Goal: Task Accomplishment & Management: Complete application form

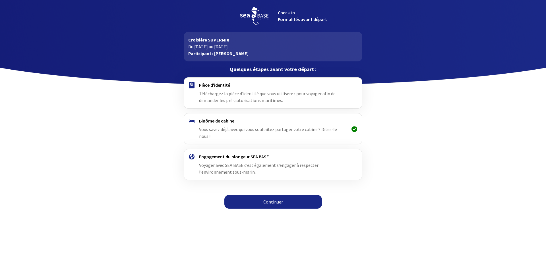
click at [267, 128] on span "Vous savez déjà avec qui vous souhaitez partager votre cabine ? Dites-le nous !" at bounding box center [268, 133] width 138 height 13
click at [229, 91] on span "Téléchargez la pièce d'identité que vous utiliserez pour voyager afin de demand…" at bounding box center [267, 97] width 137 height 13
click at [240, 96] on span "Téléchargez la pièce d'identité que vous utiliserez pour voyager afin de demand…" at bounding box center [267, 97] width 137 height 13
click at [274, 197] on link "Continuer" at bounding box center [274, 202] width 98 height 14
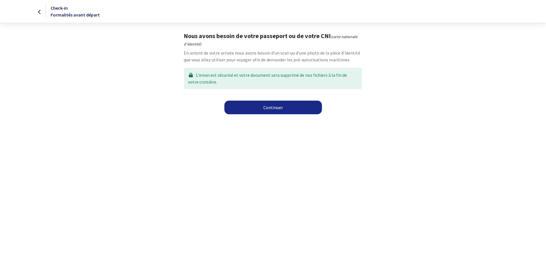
click at [271, 106] on link "Continuer" at bounding box center [274, 108] width 98 height 14
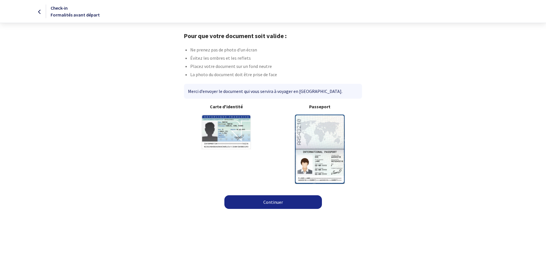
click at [317, 135] on img at bounding box center [320, 149] width 50 height 69
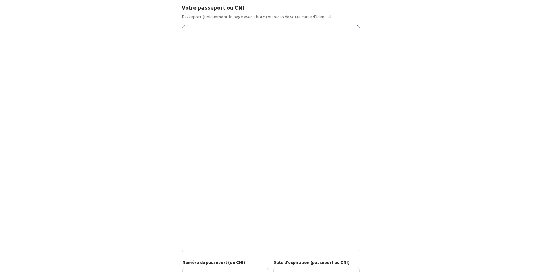
scroll to position [112, 0]
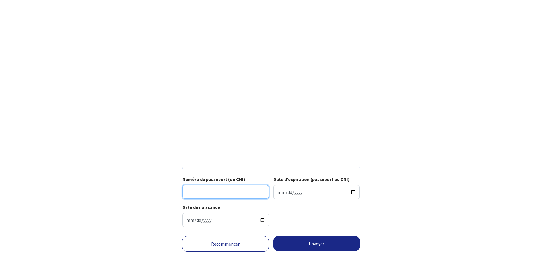
click at [204, 189] on input "Numéro de passeport (ou CNI)" at bounding box center [225, 192] width 87 height 14
type input "20AA74905"
click at [260, 191] on input "Date d'expiration (passeport ou CNI)" at bounding box center [316, 192] width 87 height 14
type input "2030-01-06"
click at [260, 244] on button "Envoyer" at bounding box center [316, 243] width 87 height 15
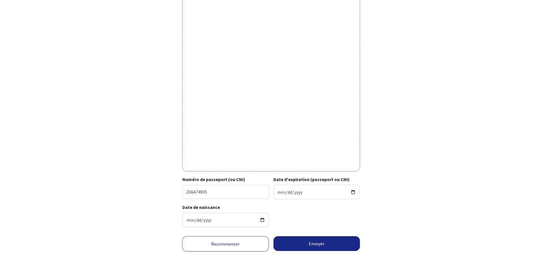
scroll to position [103, 0]
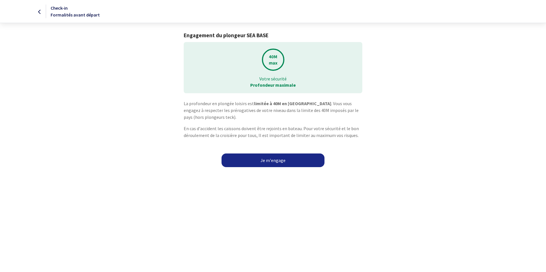
click at [270, 161] on link "Je m'engage" at bounding box center [273, 161] width 103 height 14
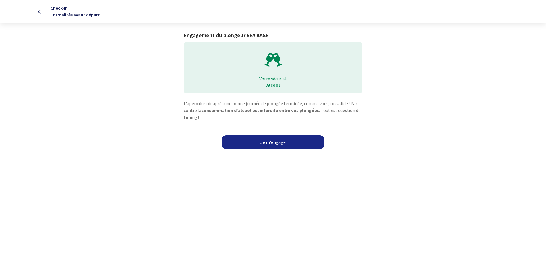
click at [275, 141] on link "Je m'engage" at bounding box center [273, 142] width 103 height 14
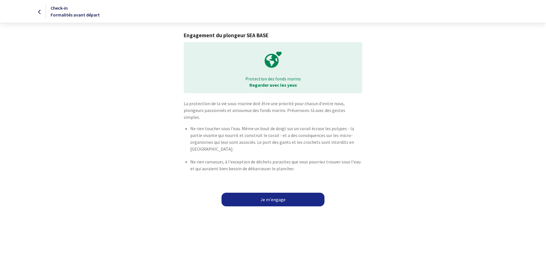
click at [237, 193] on link "Je m'engage" at bounding box center [273, 200] width 103 height 14
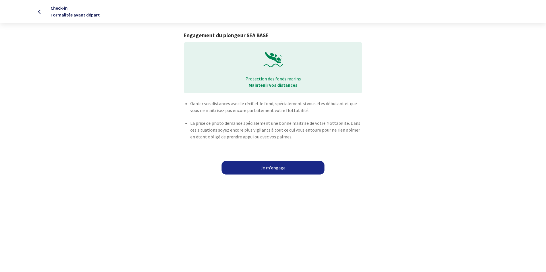
click at [312, 170] on link "Je m'engage" at bounding box center [273, 168] width 103 height 14
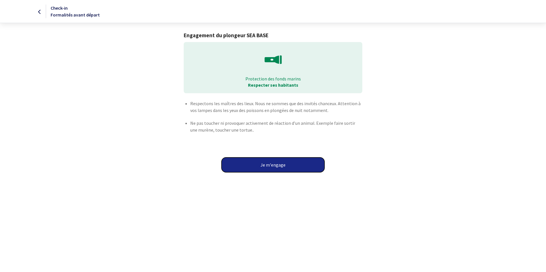
click at [297, 170] on button "Je m'engage" at bounding box center [273, 165] width 103 height 15
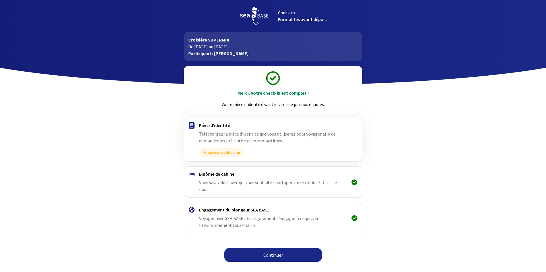
click at [193, 175] on img at bounding box center [192, 174] width 6 height 4
click at [276, 248] on link "Continuer" at bounding box center [274, 255] width 98 height 14
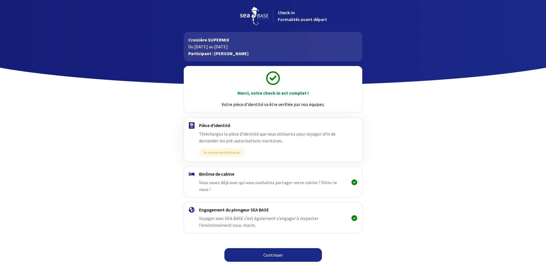
click at [289, 250] on link "Continuer" at bounding box center [274, 255] width 98 height 14
click at [307, 248] on link "Continuer" at bounding box center [274, 255] width 98 height 14
